Goal: Transaction & Acquisition: Download file/media

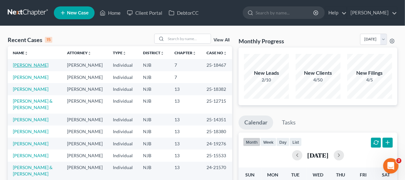
click at [35, 66] on link "[PERSON_NAME]" at bounding box center [31, 64] width 36 height 5
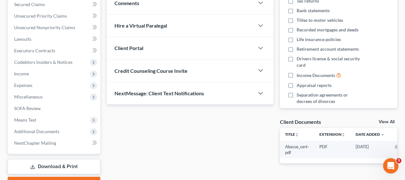
scroll to position [171, 0]
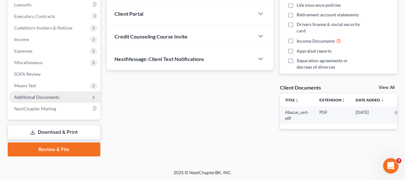
click at [56, 95] on span "Additional Documents" at bounding box center [36, 96] width 45 height 5
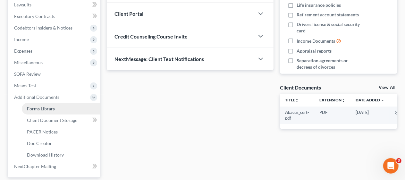
click at [58, 107] on link "Forms Library" at bounding box center [61, 109] width 79 height 12
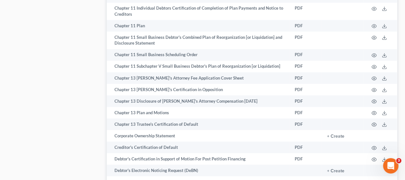
scroll to position [673, 0]
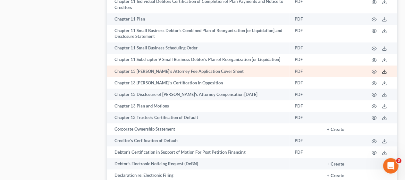
click at [384, 71] on line at bounding box center [384, 71] width 0 height 3
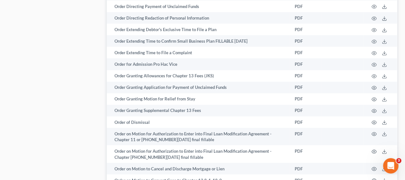
scroll to position [1539, 0]
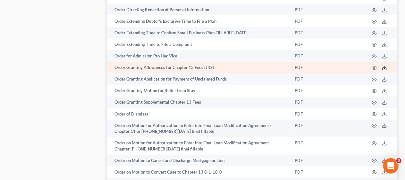
click at [384, 67] on icon at bounding box center [384, 67] width 5 height 5
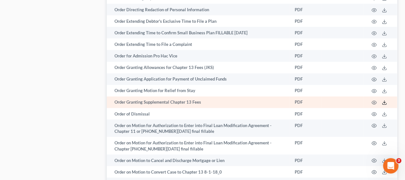
click at [384, 101] on line at bounding box center [384, 102] width 0 height 3
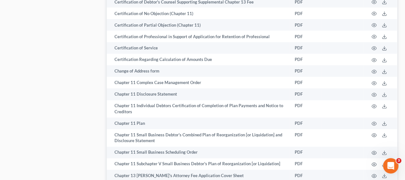
scroll to position [577, 0]
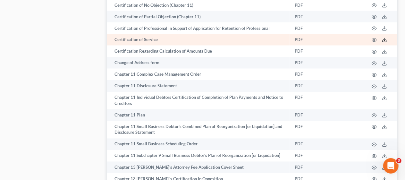
click at [384, 40] on line at bounding box center [384, 39] width 0 height 3
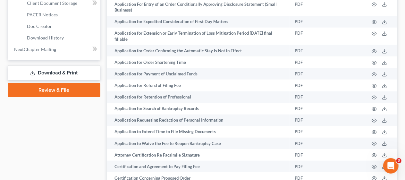
scroll to position [0, 0]
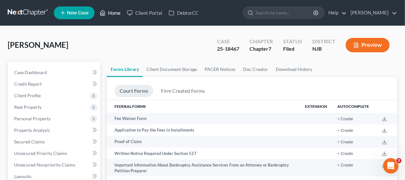
click at [117, 12] on link "Home" at bounding box center [109, 13] width 27 height 12
